Goal: Task Accomplishment & Management: Use online tool/utility

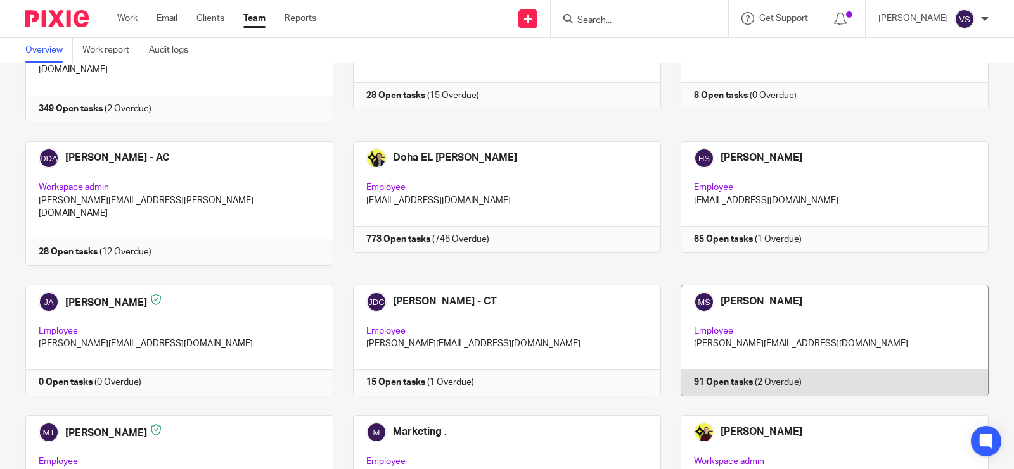
scroll to position [631, 0]
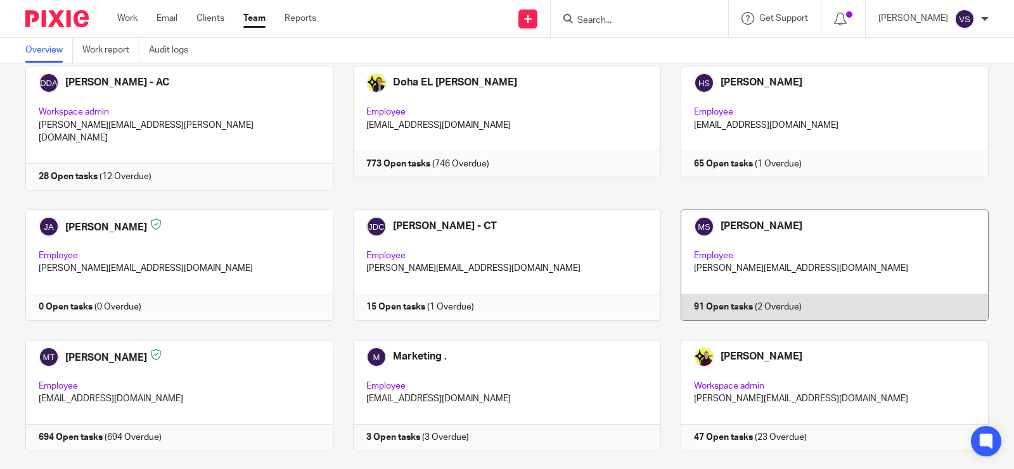
click at [853, 210] on link at bounding box center [825, 266] width 328 height 112
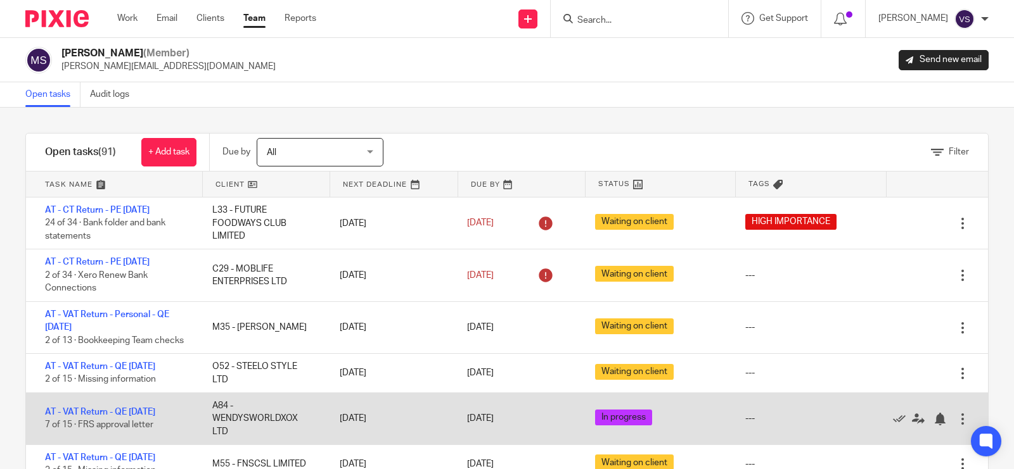
click at [460, 91] on div "Open tasks Audit logs" at bounding box center [507, 94] width 1014 height 25
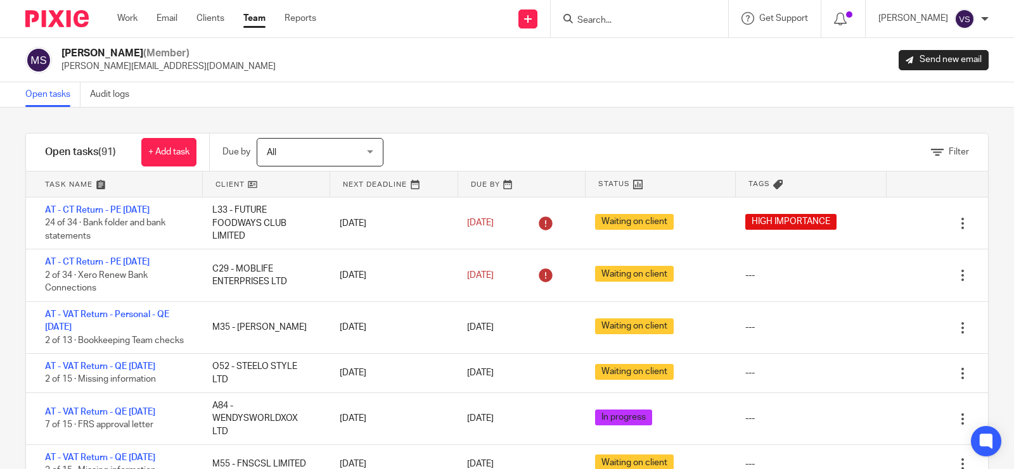
click at [434, 91] on div "Open tasks Audit logs" at bounding box center [507, 94] width 1014 height 25
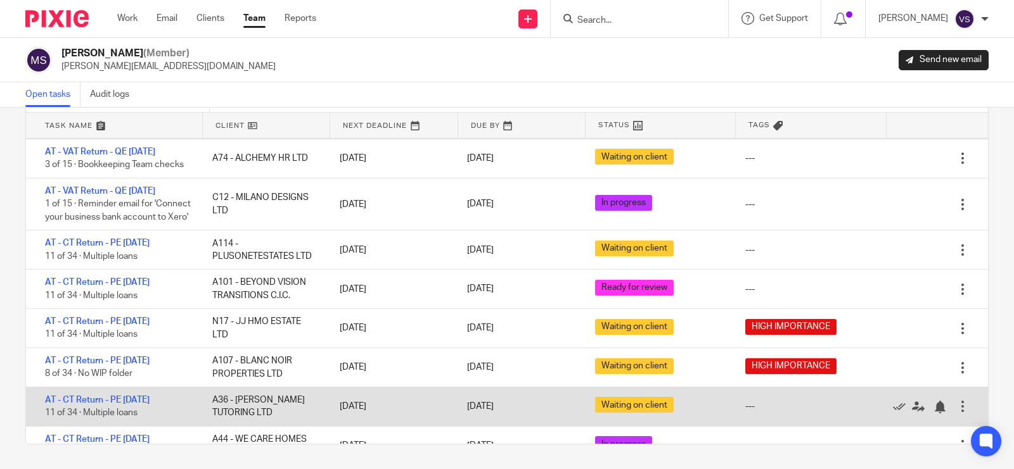
scroll to position [662, 0]
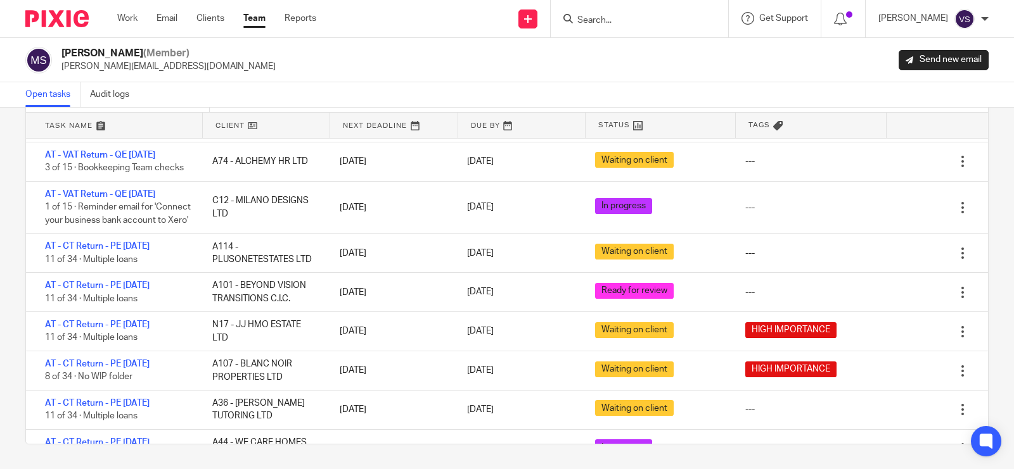
click at [610, 23] on input "Search" at bounding box center [633, 20] width 114 height 11
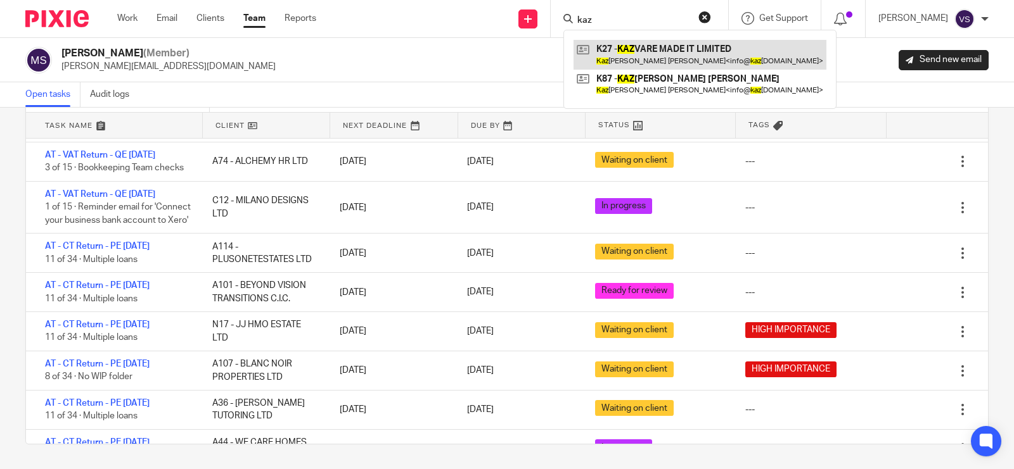
type input "kaz"
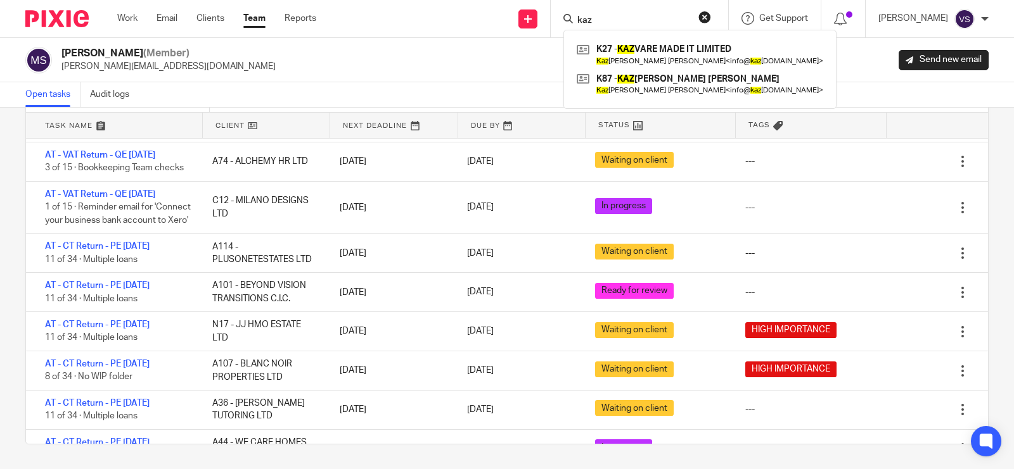
click at [386, 54] on div "Manasvi Shah (Member) manasvi@confiancebizsol.in Send new email" at bounding box center [506, 60] width 963 height 27
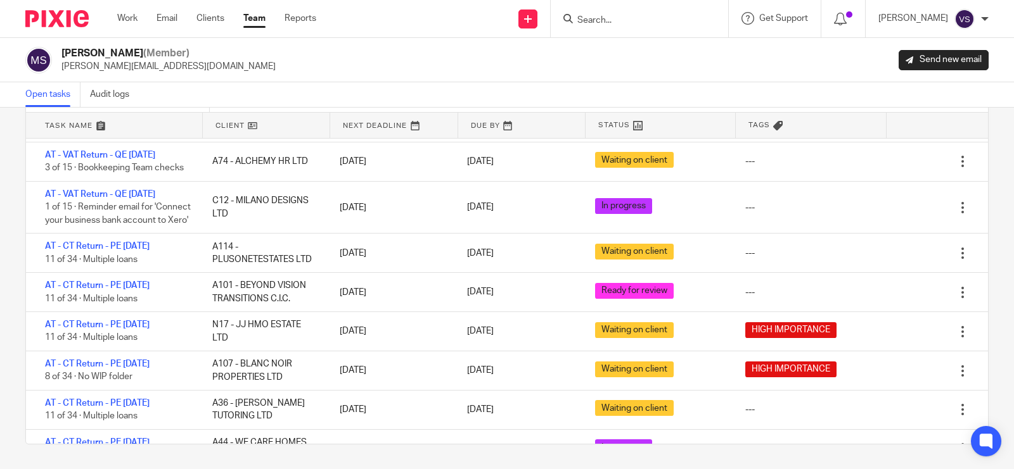
click at [432, 36] on div "Send new email Create task Add client Request signature Get Support Contact Sup…" at bounding box center [674, 18] width 679 height 37
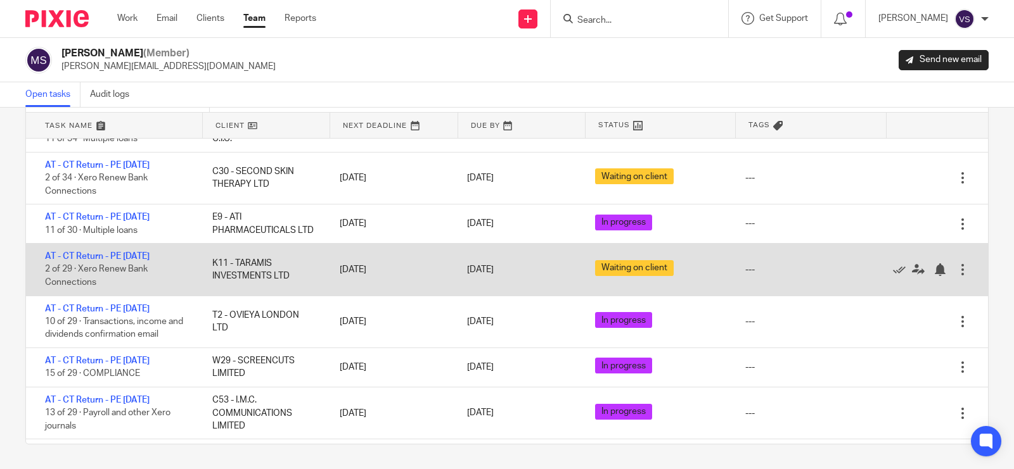
scroll to position [820, 0]
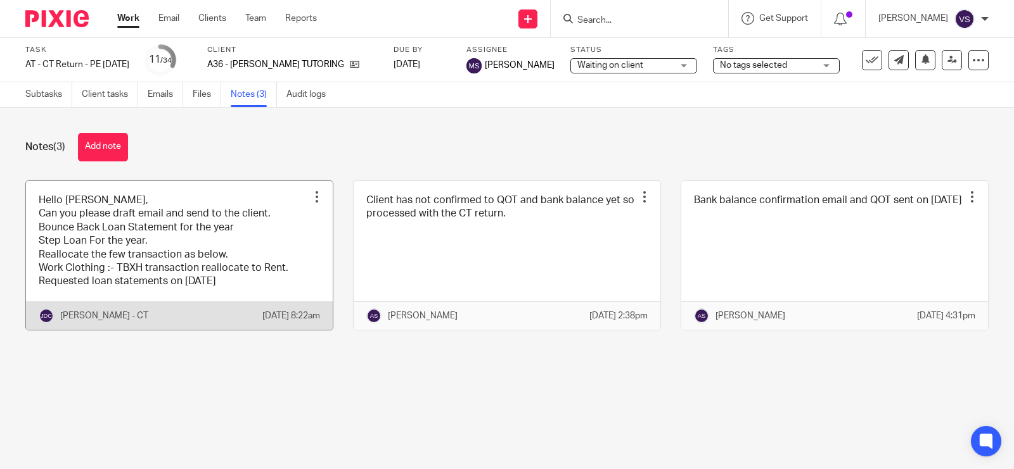
click at [184, 243] on link at bounding box center [179, 255] width 307 height 149
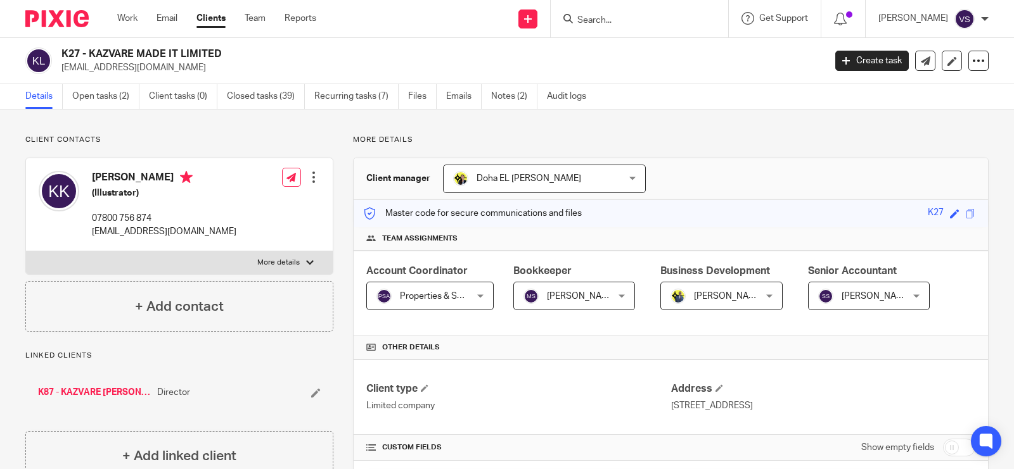
click at [621, 23] on input "Search" at bounding box center [633, 20] width 114 height 11
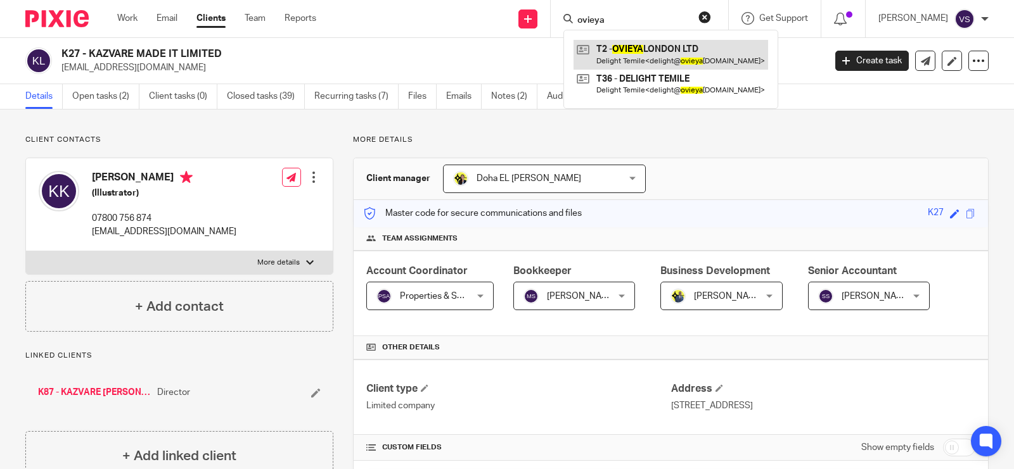
type input "ovieya"
click at [664, 42] on link at bounding box center [670, 54] width 194 height 29
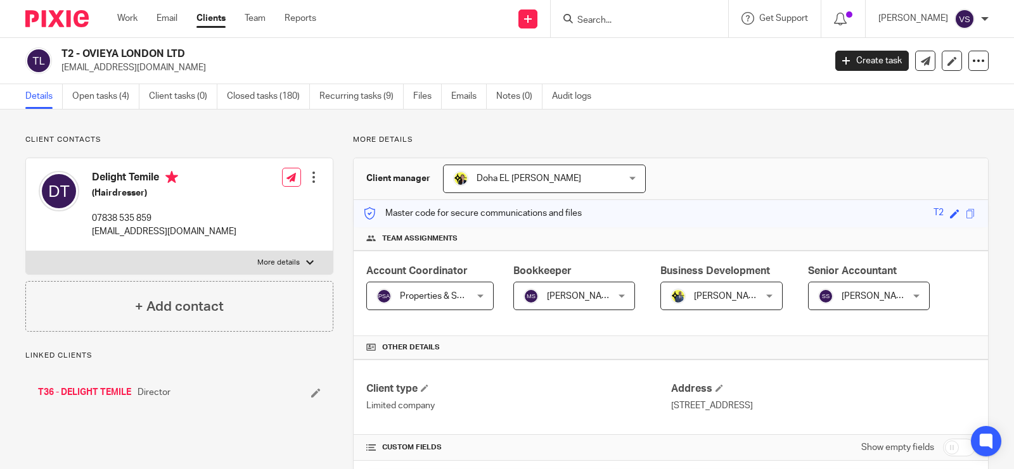
click at [114, 101] on link "Open tasks (4)" at bounding box center [105, 96] width 67 height 25
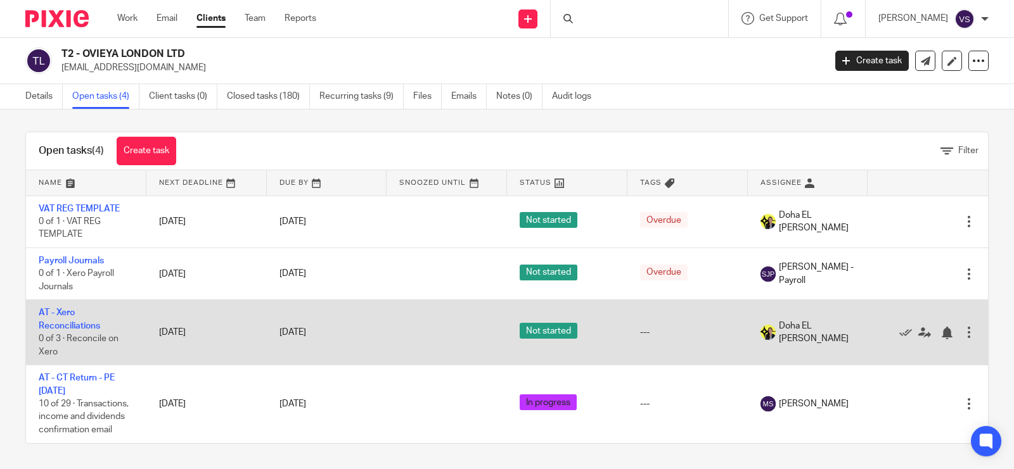
scroll to position [15, 0]
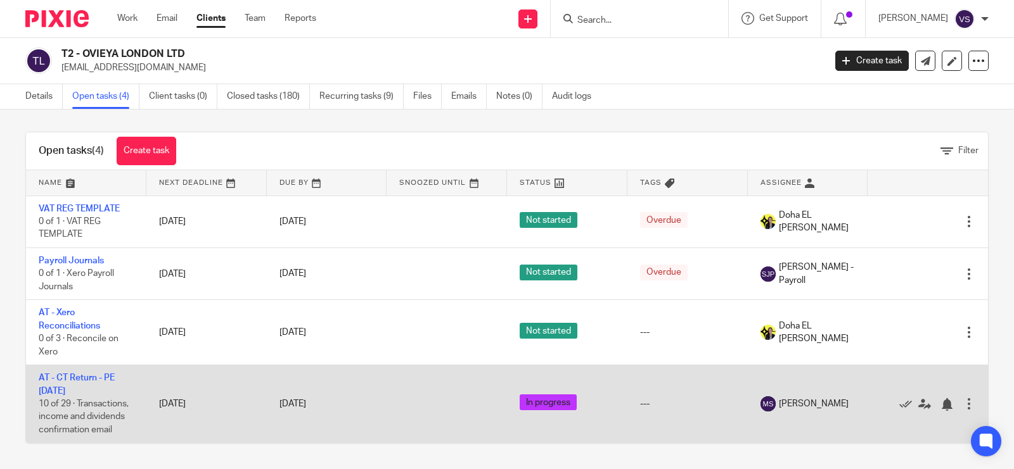
click at [70, 374] on td "AT - CT Return - PE [DATE] 10 of 29 · Transactions, income and dividends confir…" at bounding box center [86, 405] width 120 height 78
click at [79, 374] on link "AT - CT Return - PE [DATE]" at bounding box center [77, 385] width 76 height 22
